Goal: Information Seeking & Learning: Learn about a topic

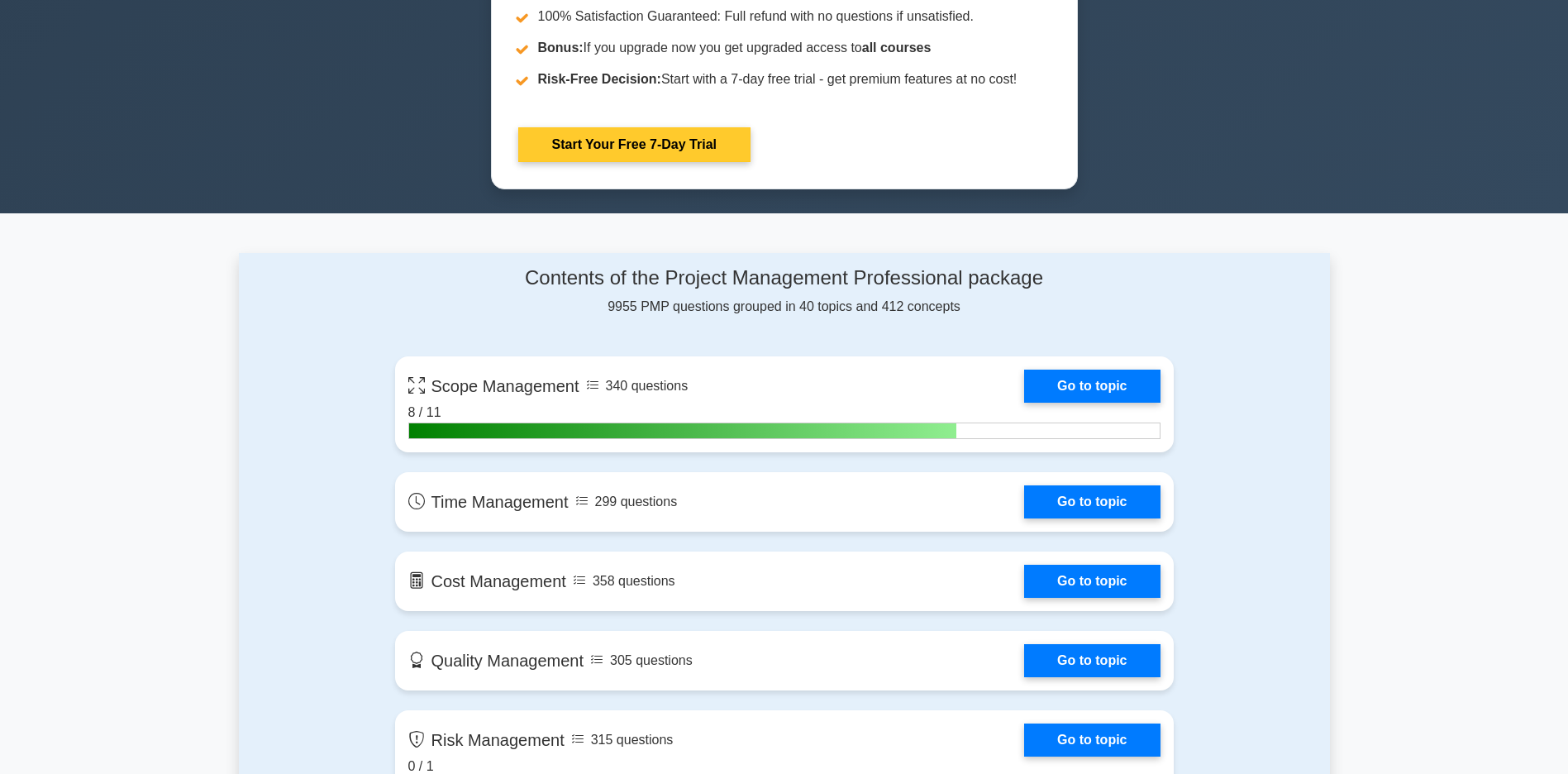
scroll to position [909, 0]
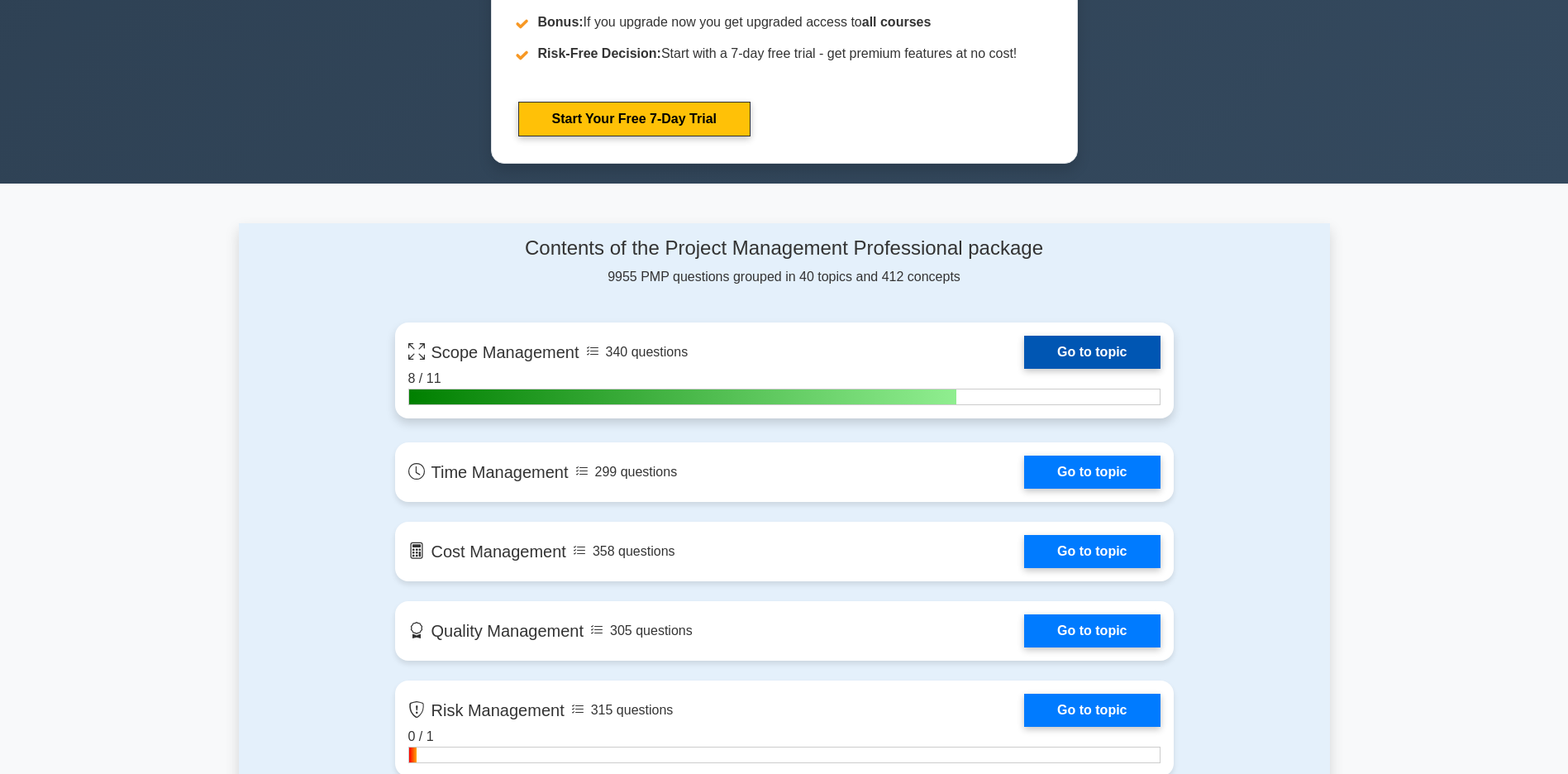
click at [1094, 354] on link "Go to topic" at bounding box center [1091, 352] width 135 height 33
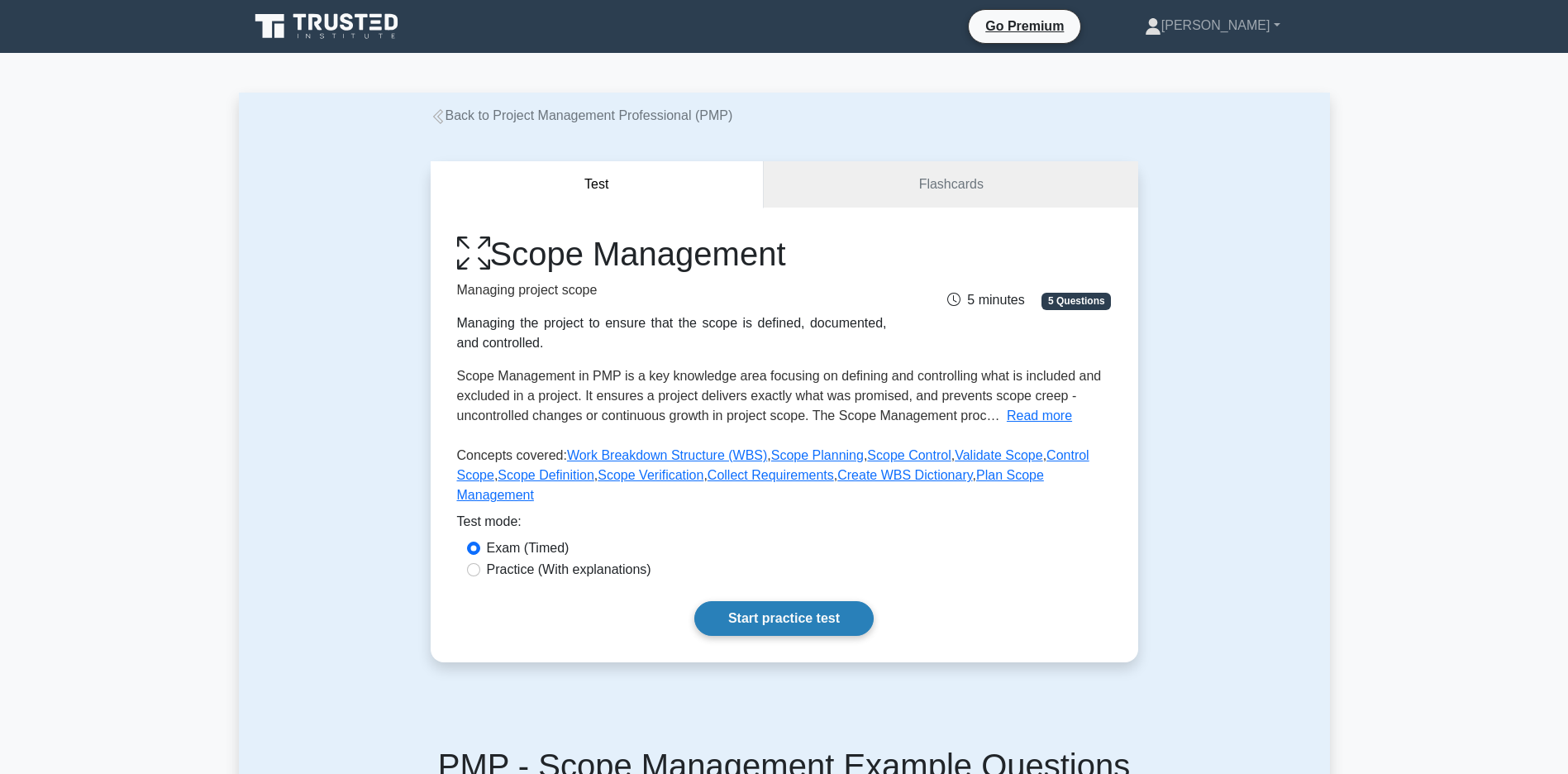
click at [789, 636] on link "Start practice test" at bounding box center [784, 619] width 180 height 35
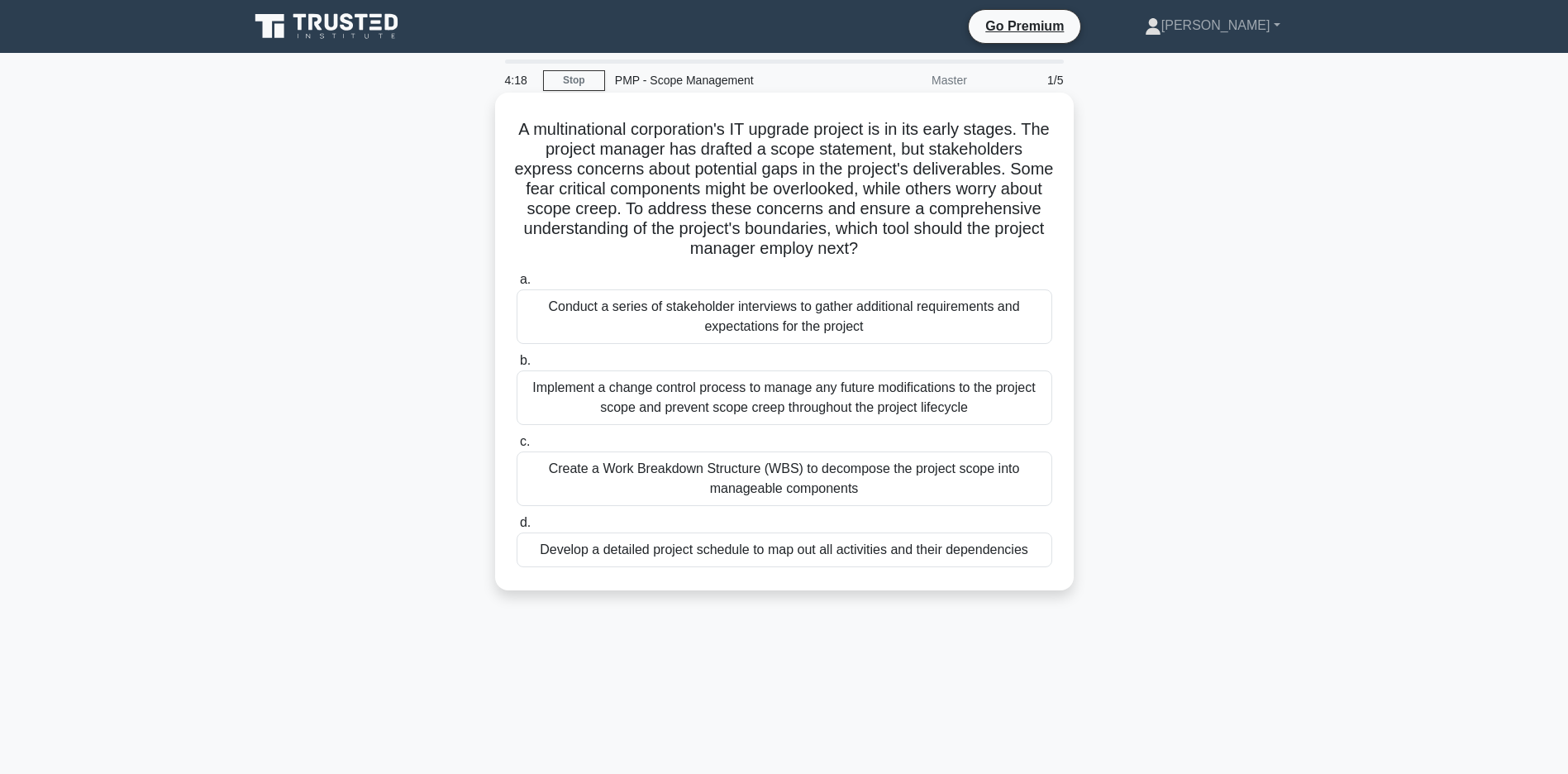
click at [794, 318] on div "Conduct a series of stakeholder interviews to gather additional requirements an…" at bounding box center [784, 317] width 536 height 55
click at [517, 285] on input "a. Conduct a series of stakeholder interviews to gather additional requirements…" at bounding box center [517, 280] width 0 height 11
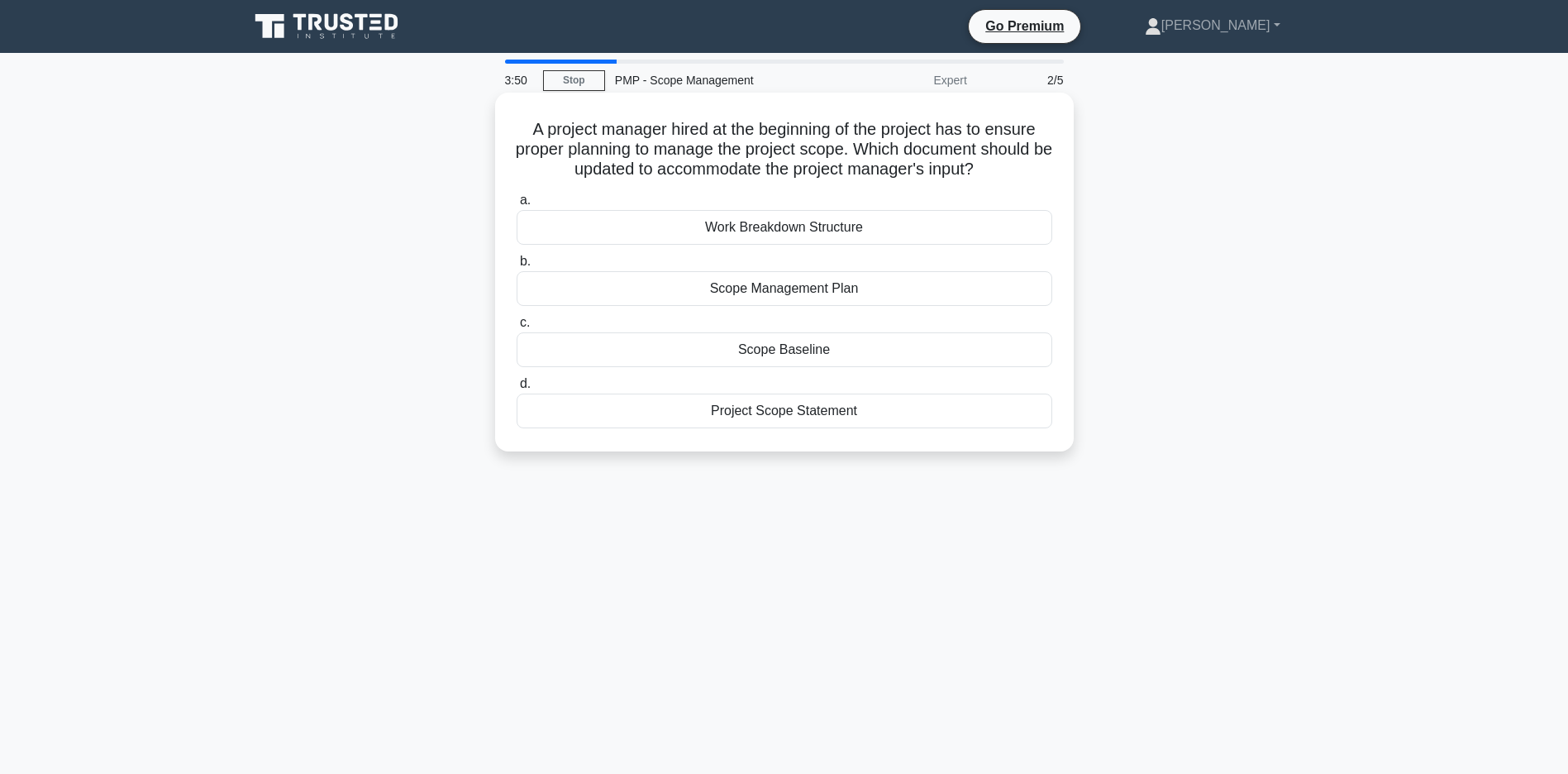
click at [725, 306] on div "Scope Management Plan" at bounding box center [784, 289] width 536 height 35
click at [517, 267] on input "b. Scope Management Plan" at bounding box center [517, 262] width 0 height 11
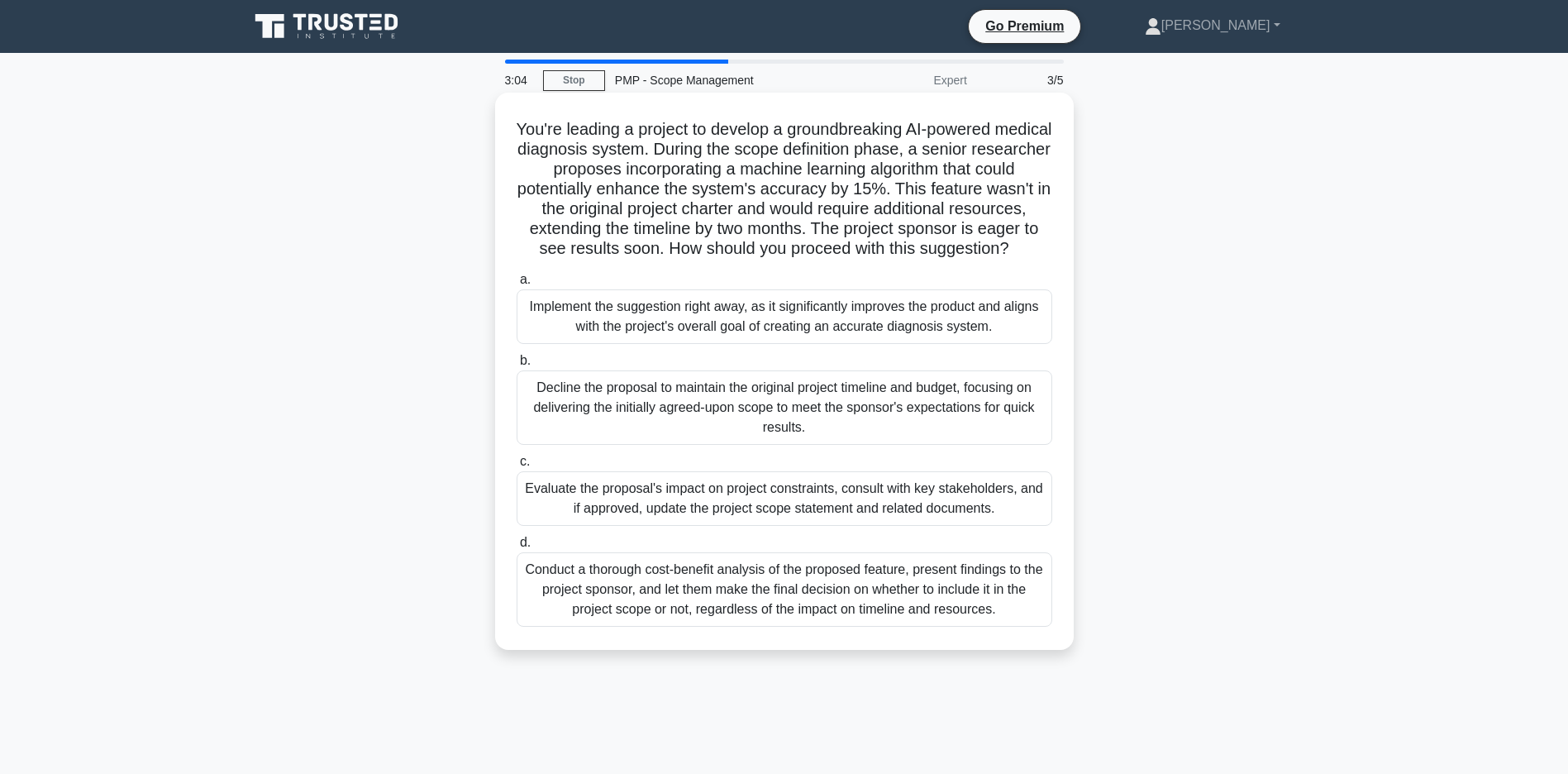
click at [787, 517] on div "Evaluate the proposal's impact on project constraints, consult with key stakeho…" at bounding box center [784, 499] width 536 height 55
click at [517, 467] on input "c. Evaluate the proposal's impact on project constraints, consult with key stak…" at bounding box center [517, 461] width 0 height 11
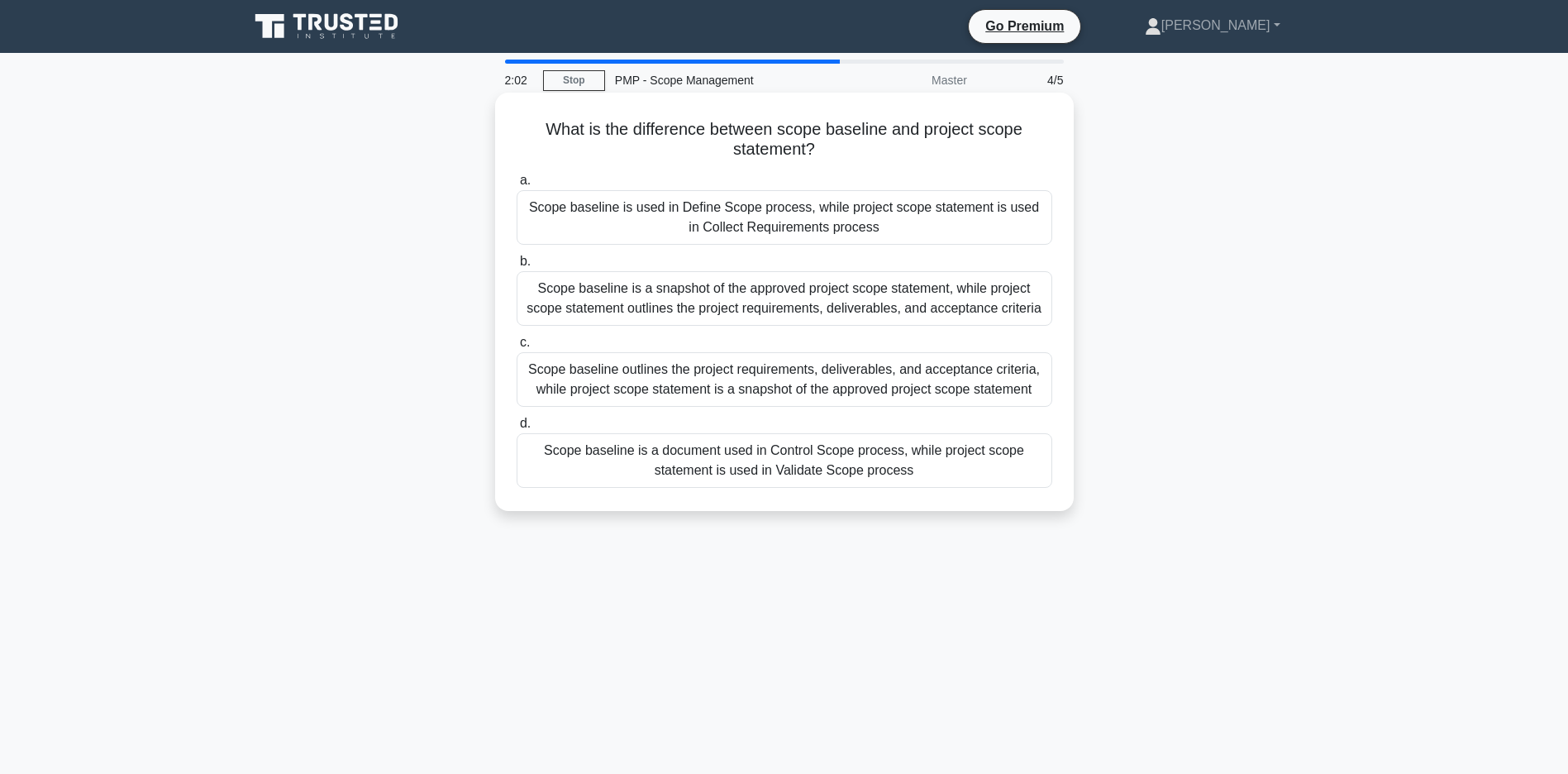
click at [806, 398] on div "Scope baseline outlines the project requirements, deliverables, and acceptance …" at bounding box center [784, 380] width 536 height 55
click at [517, 348] on input "c. Scope baseline outlines the project requirements, deliverables, and acceptan…" at bounding box center [517, 342] width 0 height 11
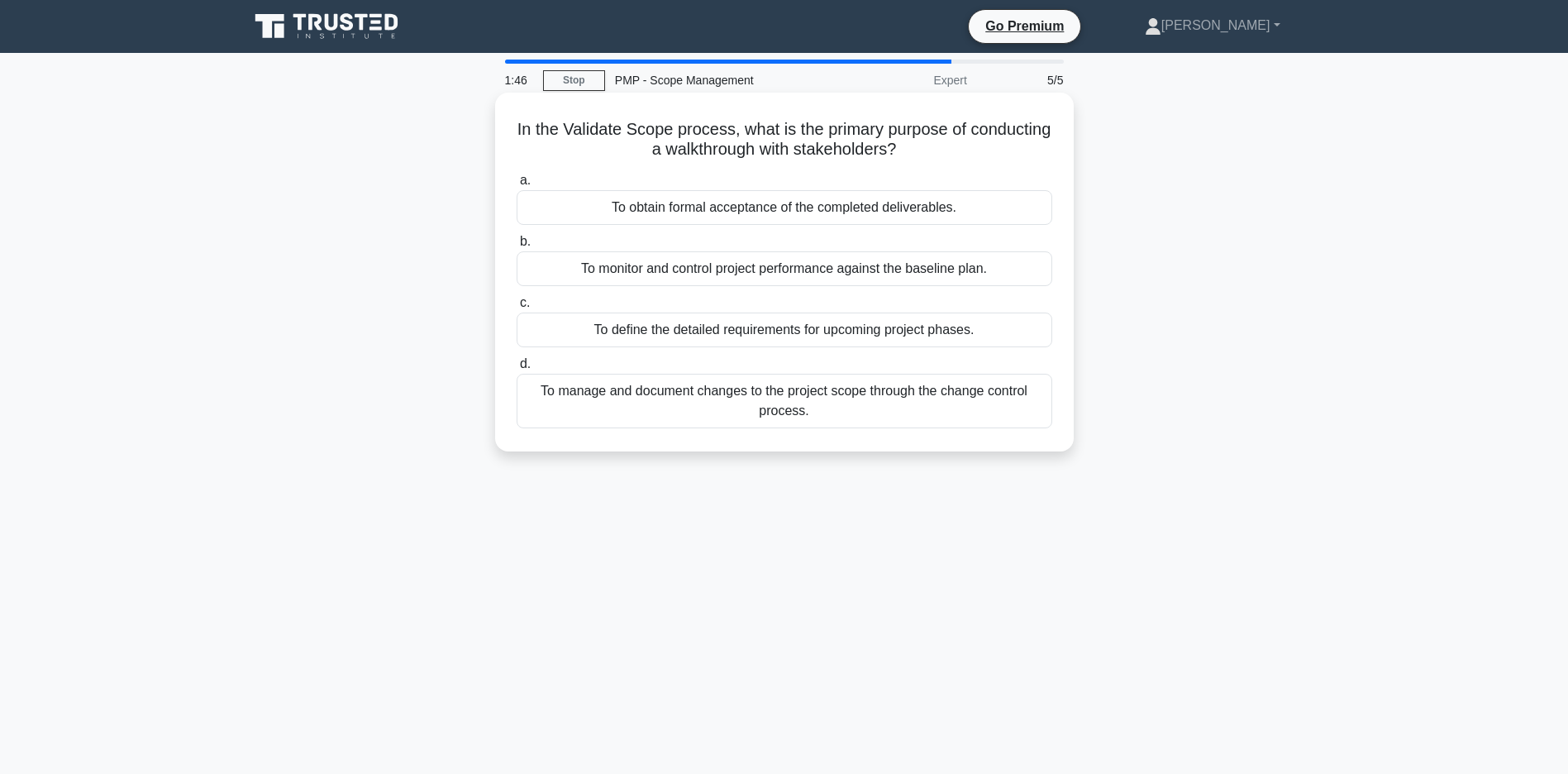
click at [852, 207] on div "To obtain formal acceptance of the completed deliverables." at bounding box center [784, 207] width 536 height 35
click at [517, 186] on input "a. To obtain formal acceptance of the completed deliverables." at bounding box center [517, 181] width 0 height 11
